Goal: Answer question/provide support: Share knowledge or assist other users

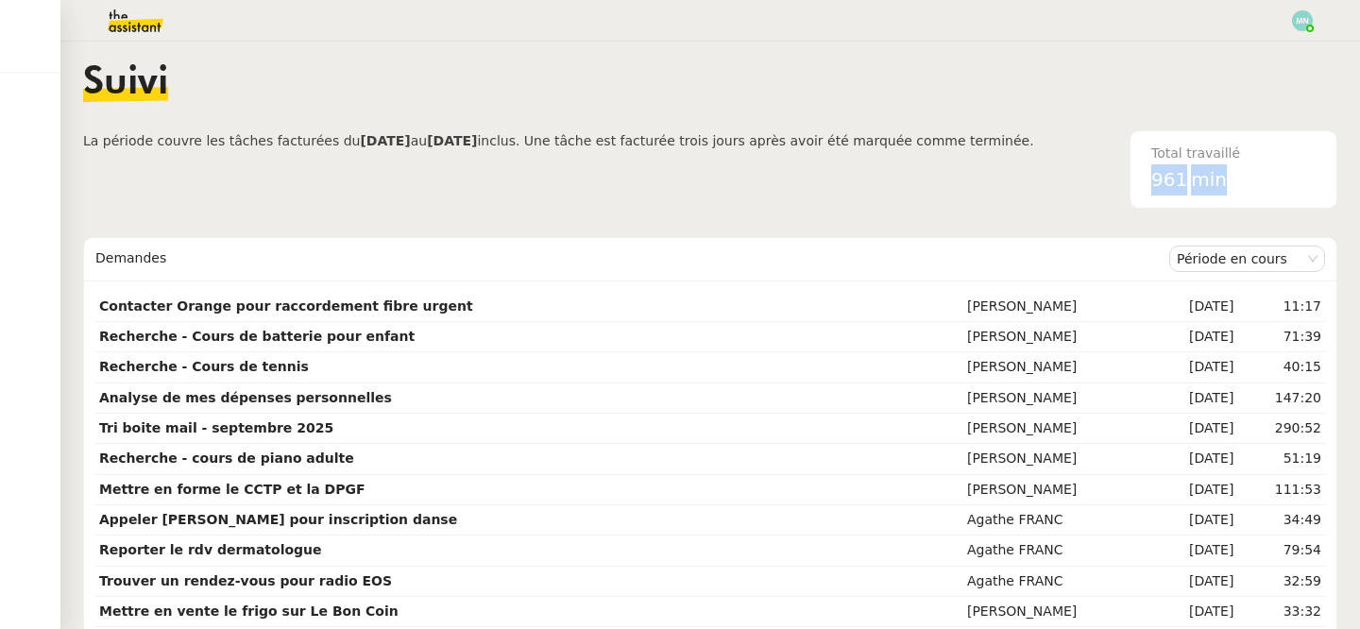
click at [128, 20] on img at bounding box center [120, 21] width 146 height 42
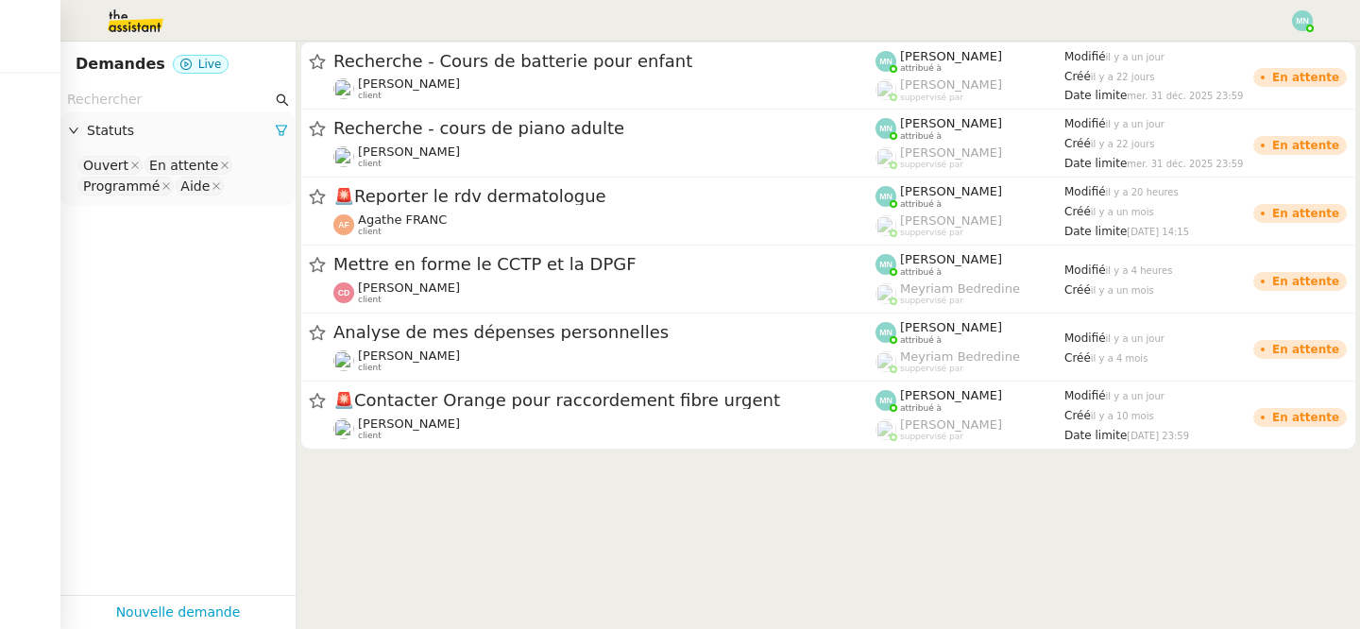
click at [254, 180] on nz-select-top-control "Ouvert En attente Programmé Aide" at bounding box center [178, 176] width 205 height 44
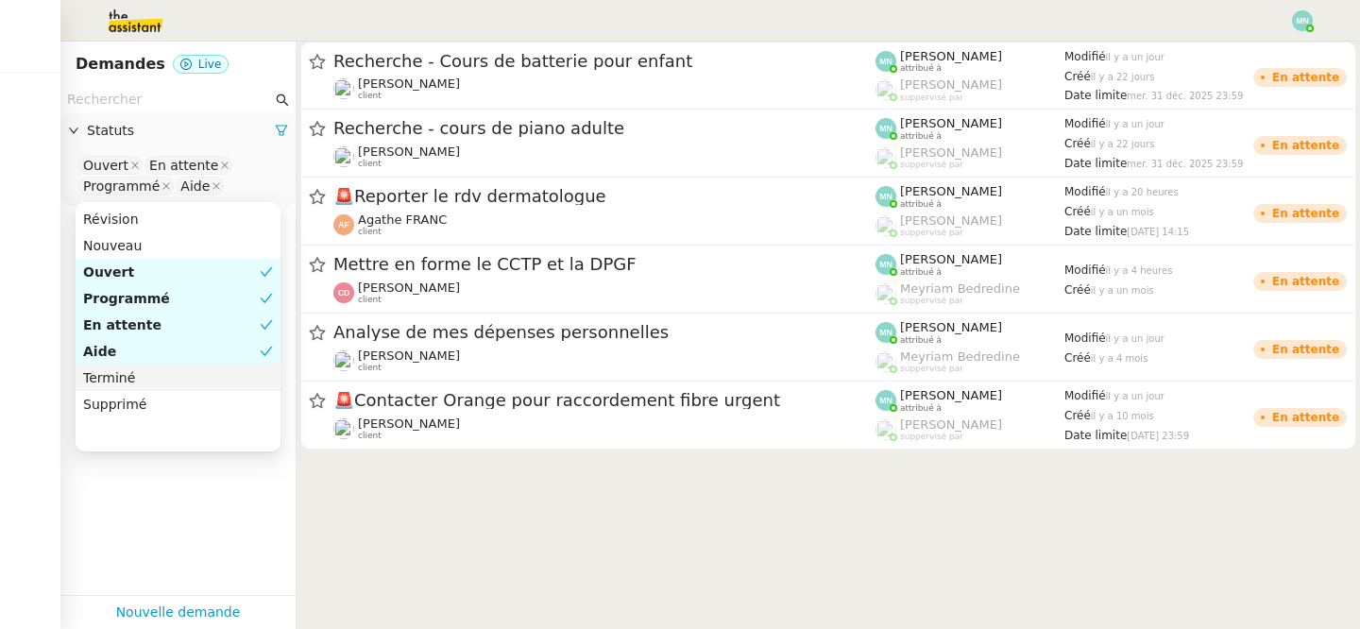
click at [134, 375] on div "Terminé" at bounding box center [178, 377] width 190 height 17
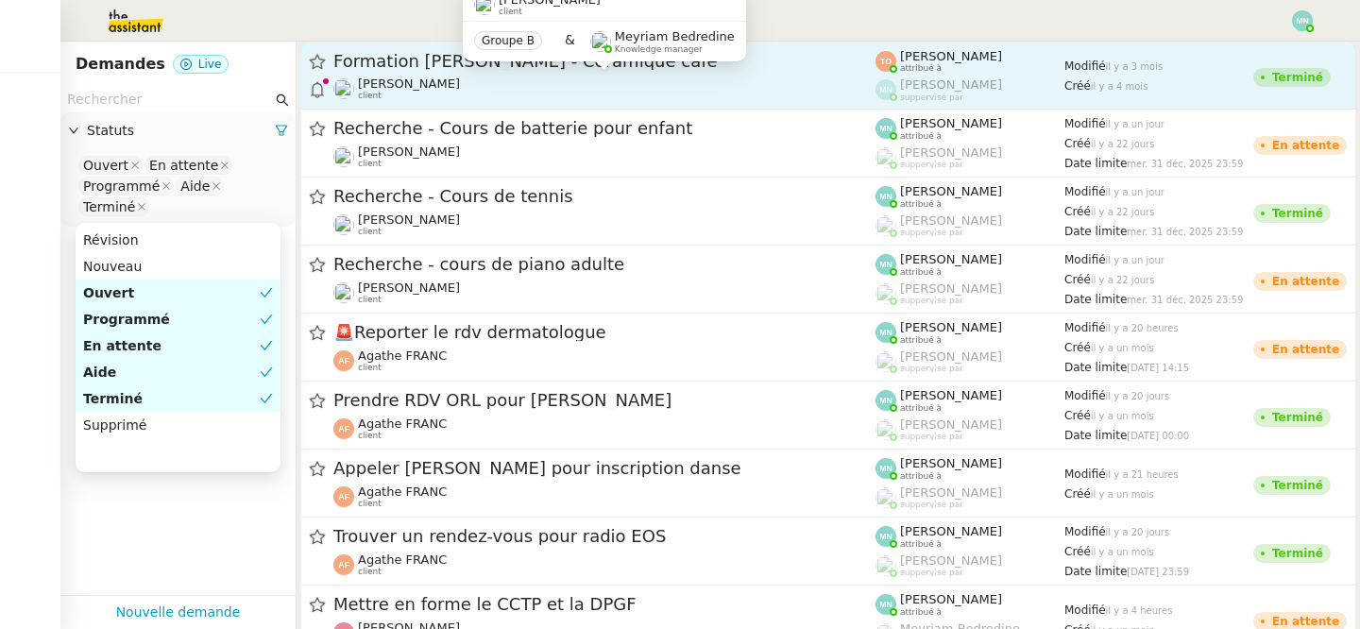
click at [460, 80] on span "[PERSON_NAME]" at bounding box center [409, 84] width 102 height 14
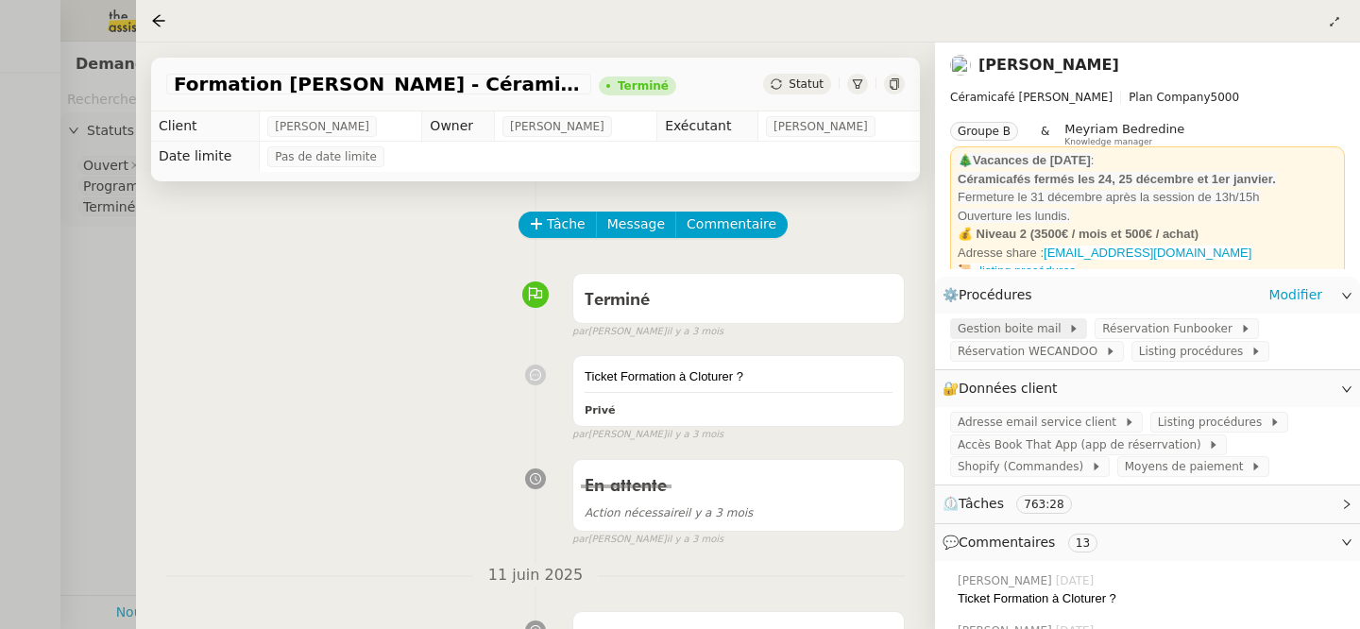
click at [1022, 330] on span "Gestion boite mail" at bounding box center [1013, 328] width 111 height 19
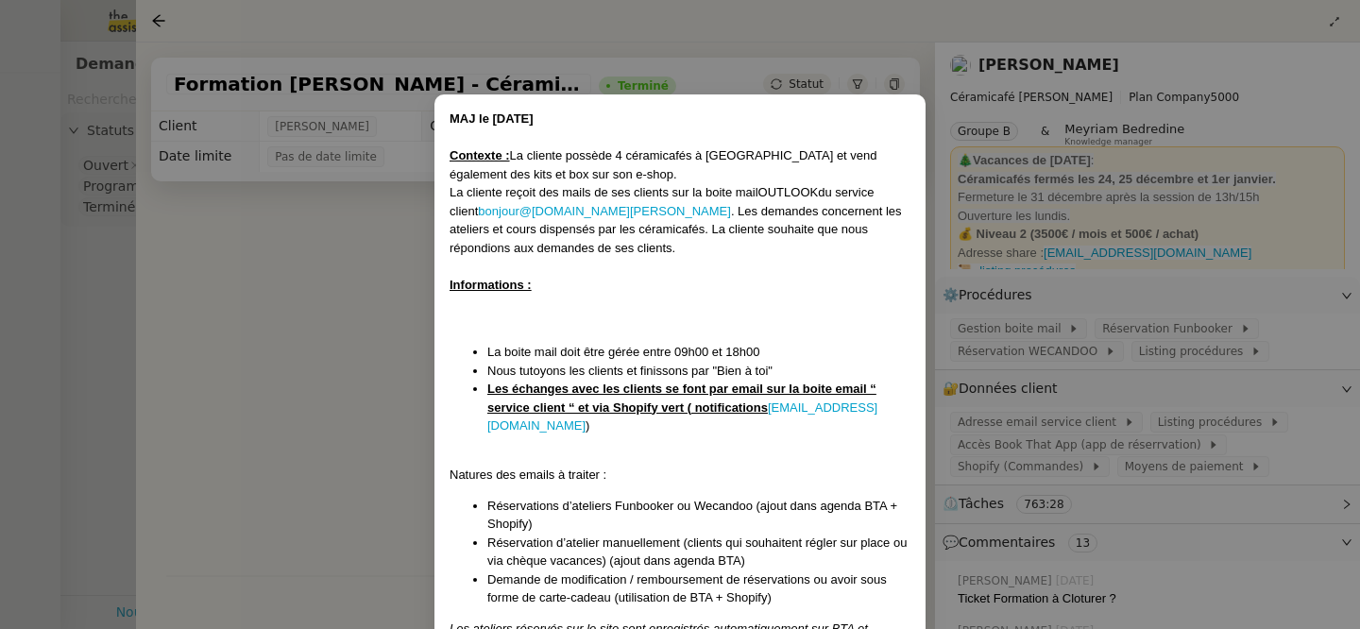
click at [1079, 393] on nz-modal-container "MAJ le [DATE] Contexte : La cliente possède 4 céramicafés à [GEOGRAPHIC_DATA] e…" at bounding box center [680, 314] width 1360 height 629
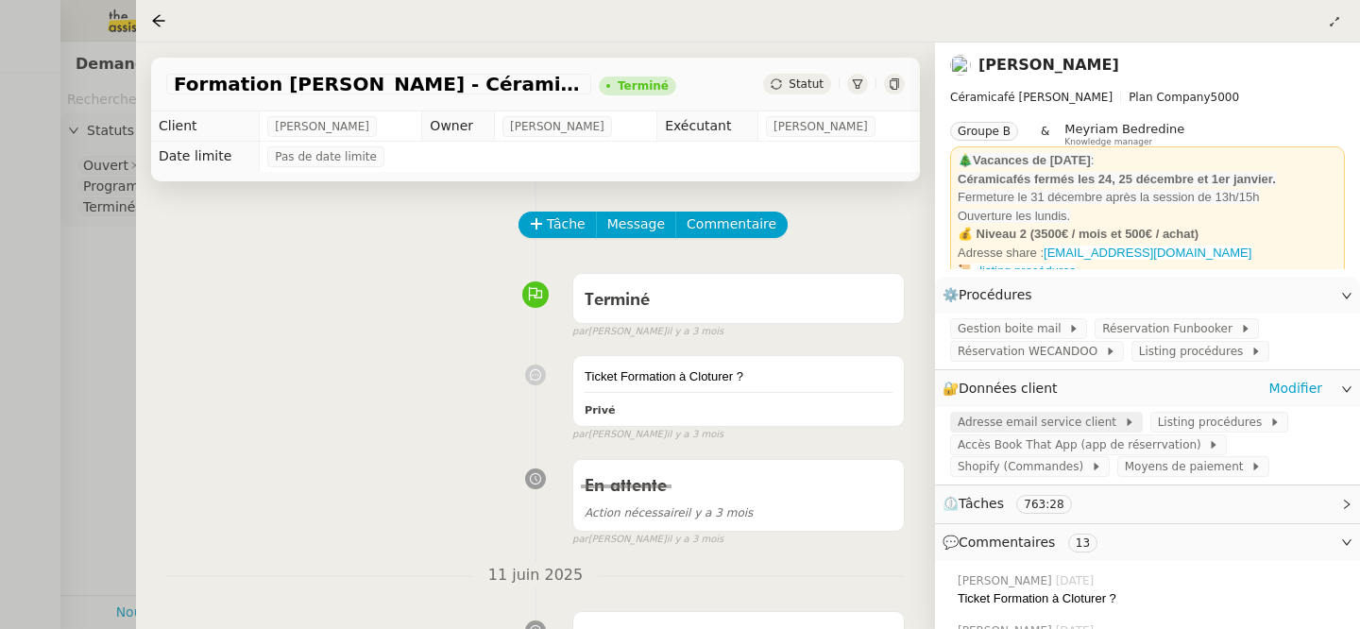
click at [1039, 422] on span "Adresse email service client" at bounding box center [1041, 422] width 166 height 19
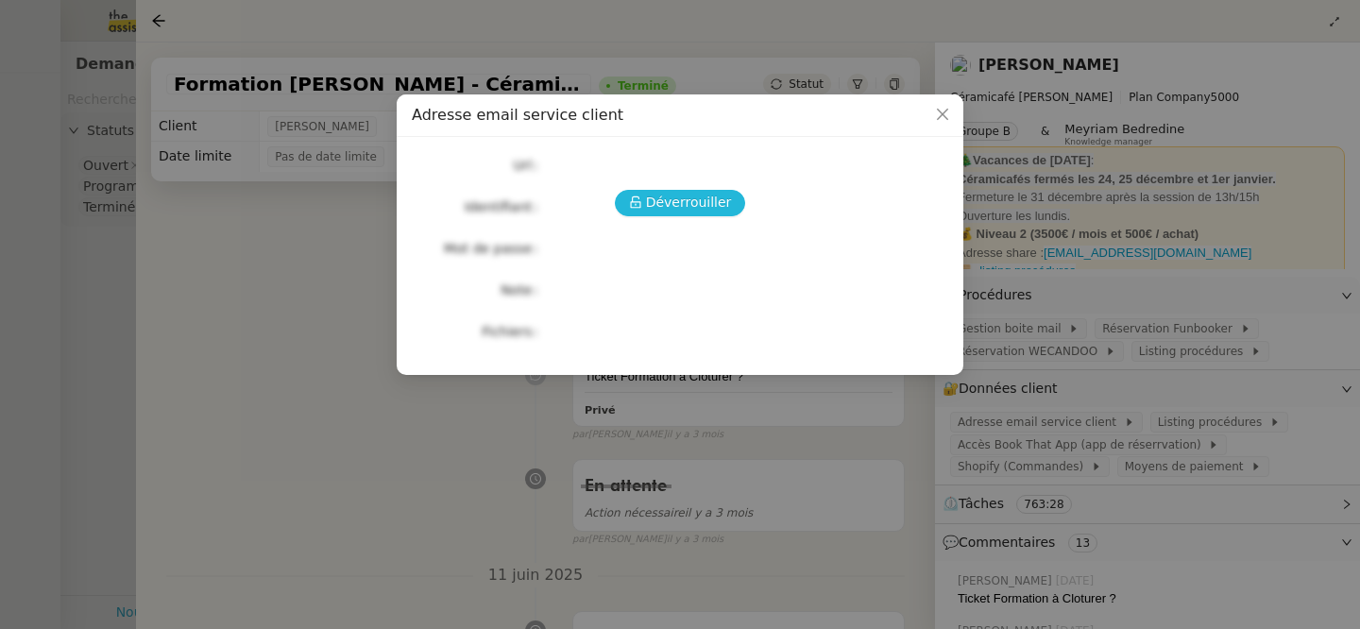
click at [661, 205] on span "Déverrouiller" at bounding box center [689, 203] width 86 height 22
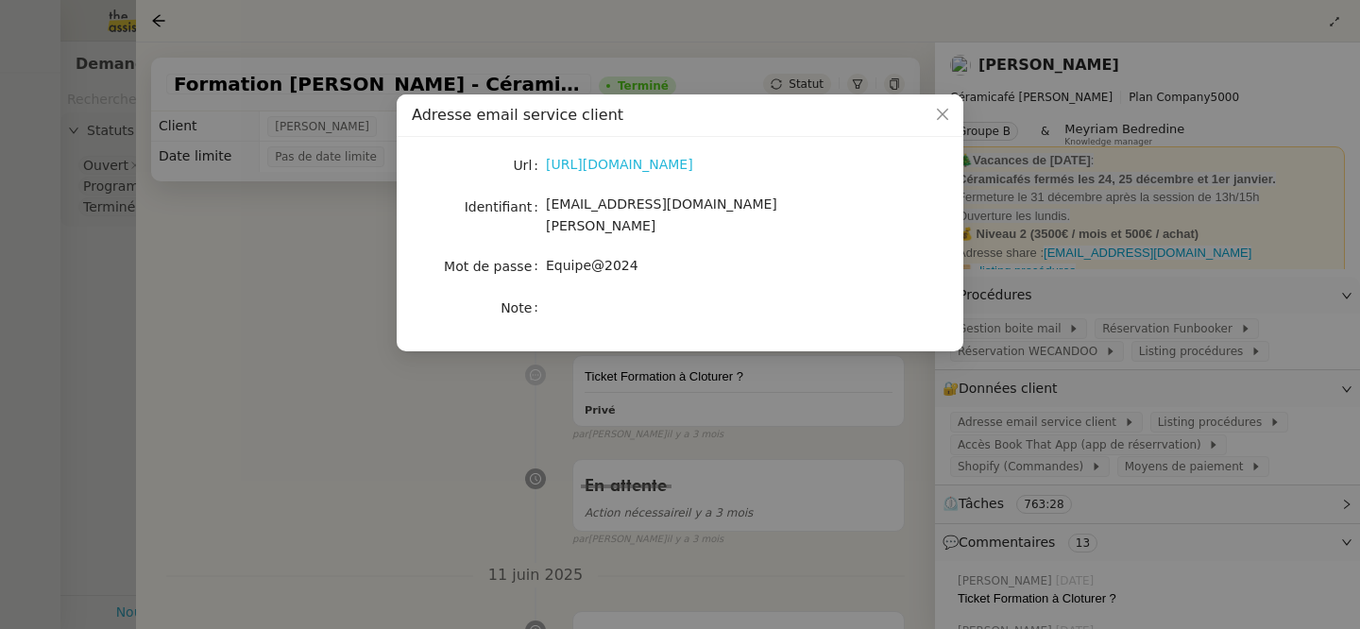
click at [624, 167] on link "[URL][DOMAIN_NAME]" at bounding box center [619, 164] width 147 height 15
click at [846, 381] on nz-modal-container "Adresse email service client Url [URL][DOMAIN_NAME] Identifiant [EMAIL_ADDRESS]…" at bounding box center [680, 314] width 1360 height 629
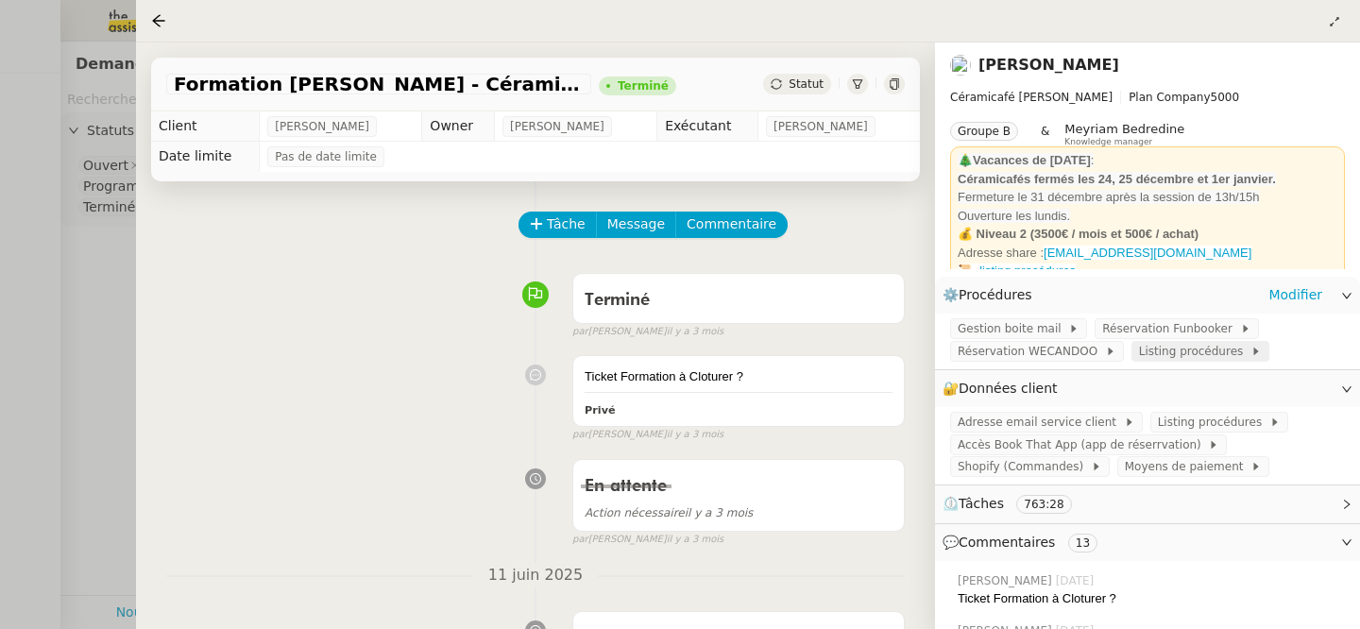
click at [1186, 359] on span "Listing procédures" at bounding box center [1194, 351] width 111 height 19
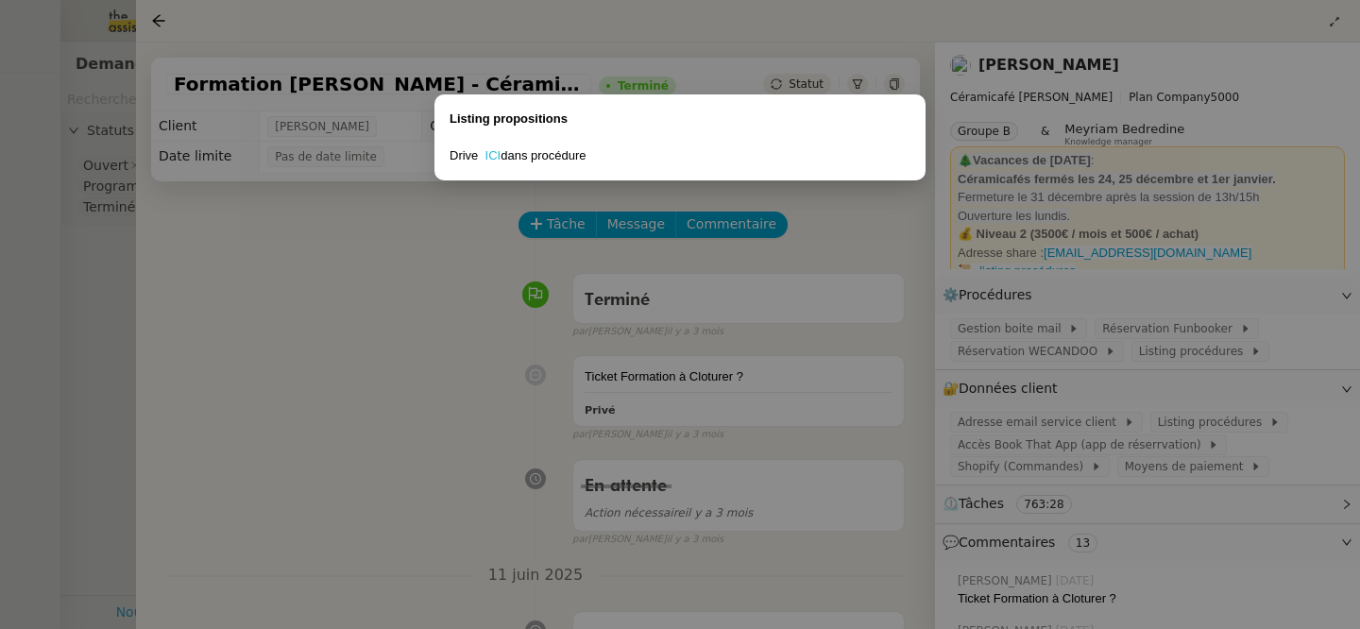
click at [494, 154] on link "ICI" at bounding box center [494, 155] width 16 height 14
click at [641, 87] on nz-modal-container "Listing propositions Drive ICI dans procédure" at bounding box center [680, 314] width 1360 height 629
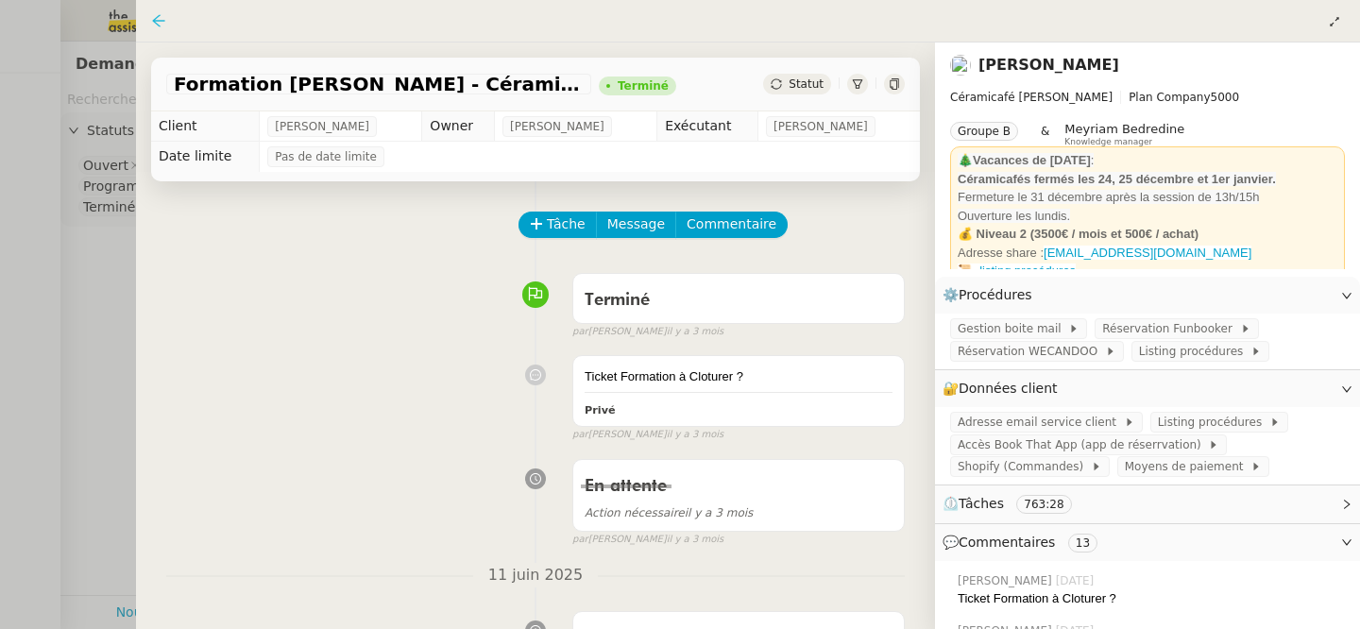
click at [160, 26] on icon at bounding box center [158, 20] width 12 height 12
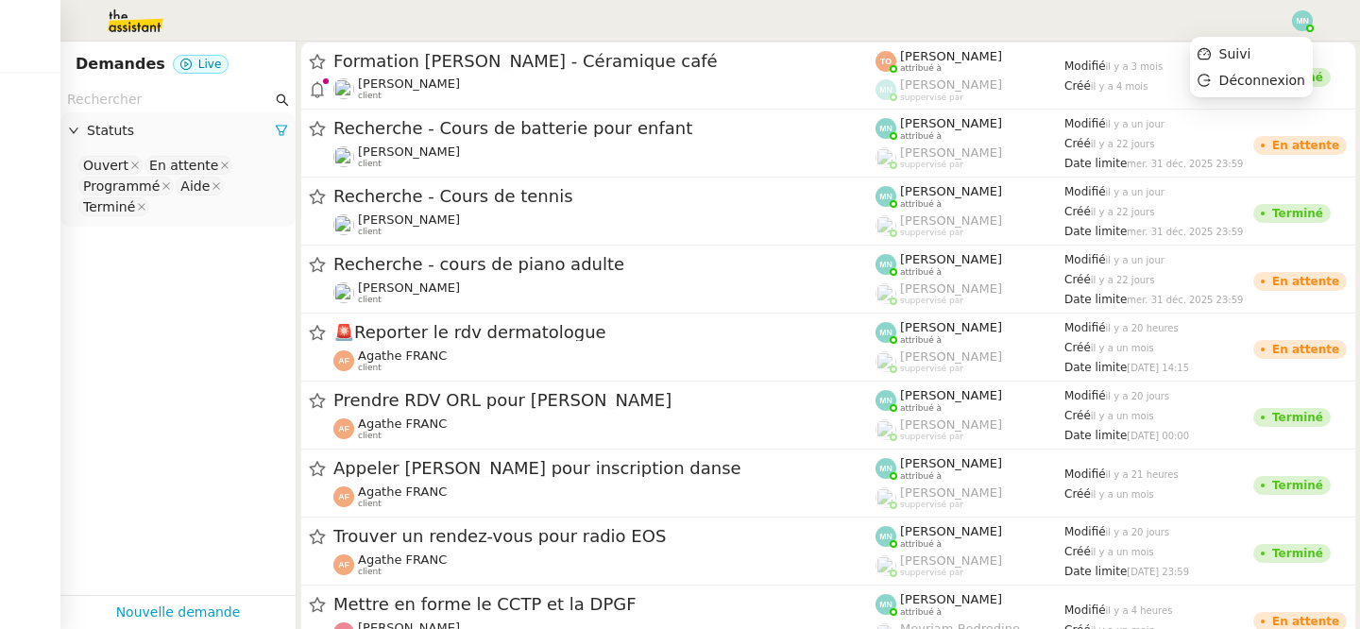
click at [1296, 27] on img at bounding box center [1302, 20] width 21 height 21
click at [1245, 50] on span "Suivi" at bounding box center [1236, 53] width 32 height 15
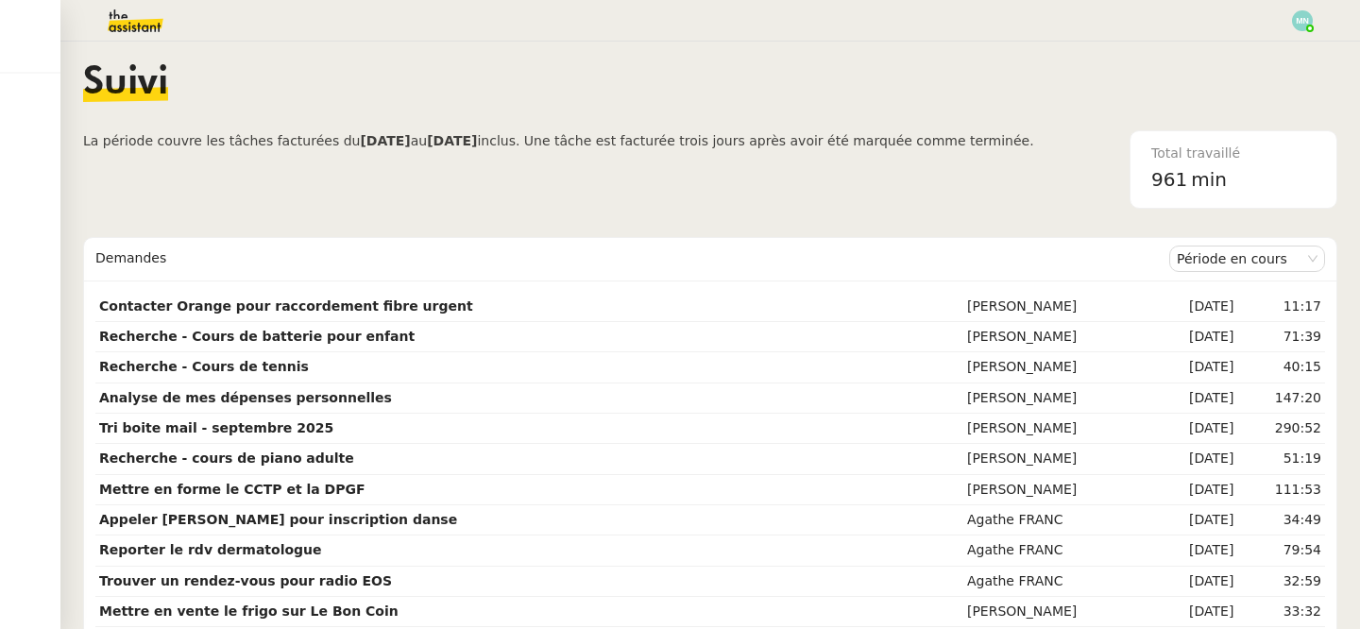
click at [133, 27] on img at bounding box center [120, 21] width 146 height 42
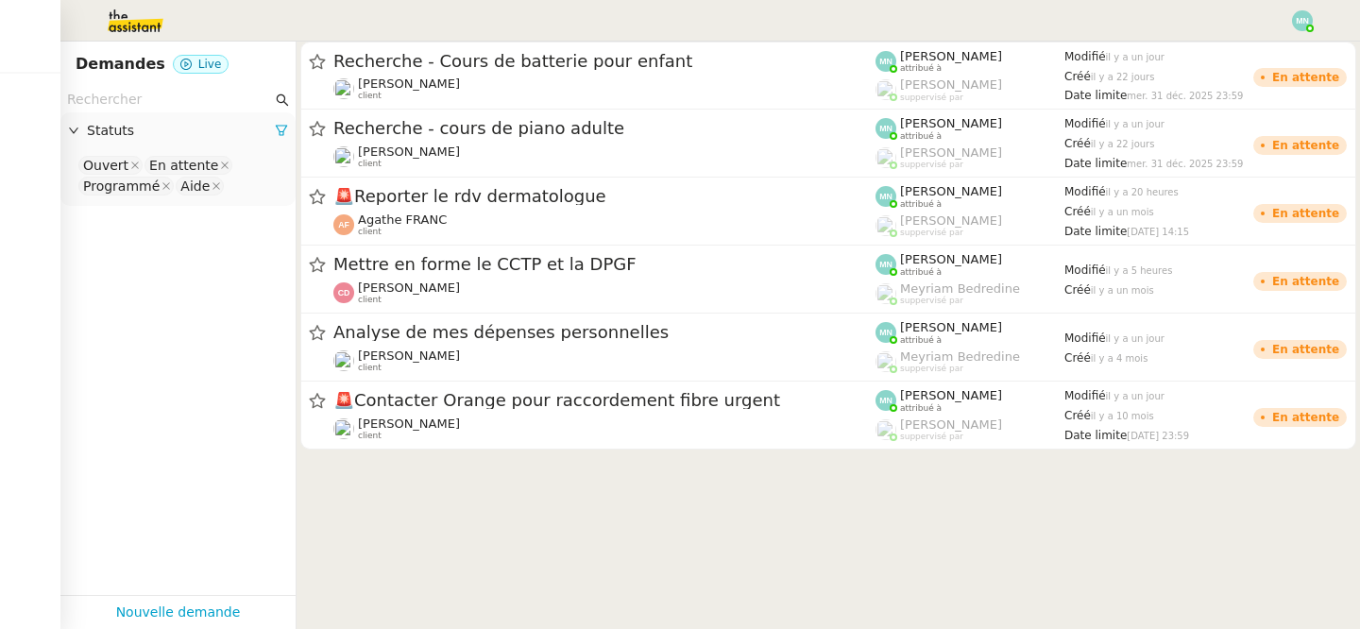
click at [1307, 23] on img at bounding box center [1302, 20] width 21 height 21
click at [1267, 54] on li "Suivi" at bounding box center [1251, 54] width 123 height 26
